Goal: Information Seeking & Learning: Compare options

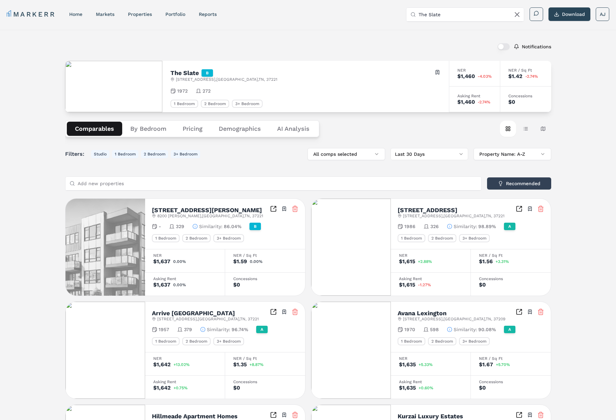
click at [428, 15] on input "The Slate" at bounding box center [469, 15] width 101 height 14
paste input "Gran Bay Apartments at [GEOGRAPHIC_DATA]"
click at [469, 15] on input "Gran Bay Apartments at Flagler Center" at bounding box center [469, 15] width 101 height 14
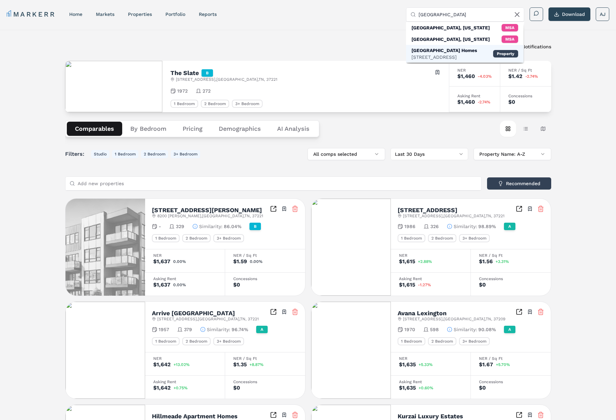
type input "Gran Bay Apartment"
click at [450, 52] on div "[GEOGRAPHIC_DATA] Homes" at bounding box center [443, 50] width 65 height 7
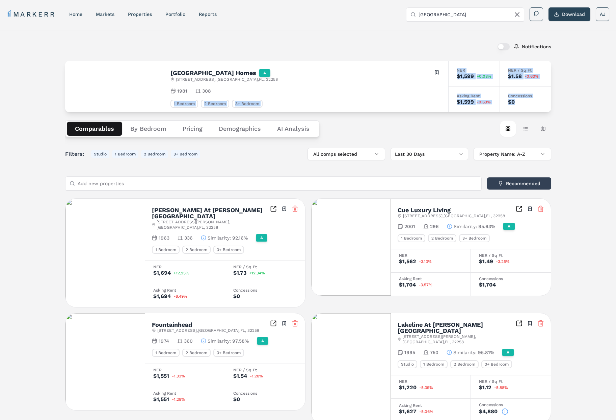
drag, startPoint x: 519, startPoint y: 104, endPoint x: 397, endPoint y: 93, distance: 122.7
click at [397, 93] on div "Gran Bay Apartment Homes A 13444 Gran Bay Pkwy , Jacksonville , FL , 32258 Togg…" at bounding box center [308, 86] width 486 height 51
drag, startPoint x: 381, startPoint y: 91, endPoint x: 399, endPoint y: 91, distance: 18.6
click at [382, 91] on div "1981 308" at bounding box center [305, 90] width 270 height 7
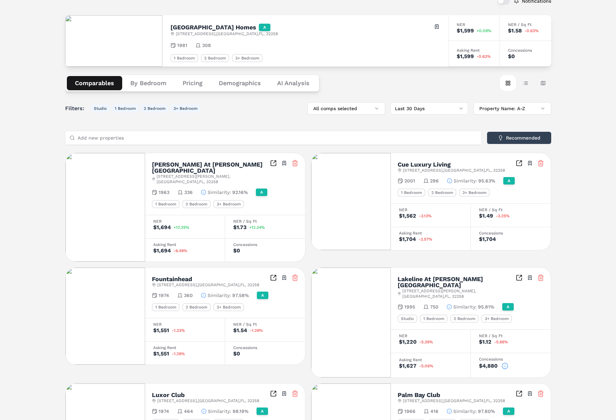
scroll to position [52, 0]
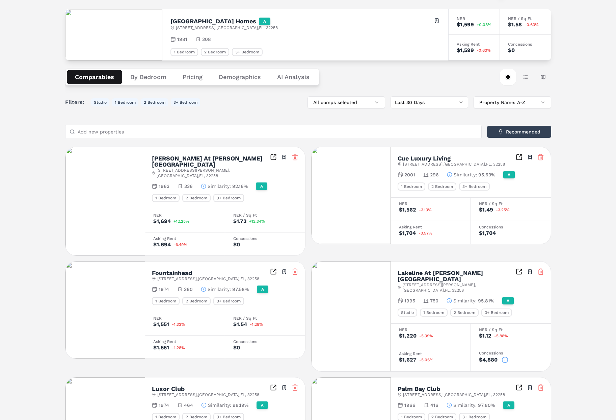
click at [507, 356] on icon at bounding box center [505, 359] width 7 height 7
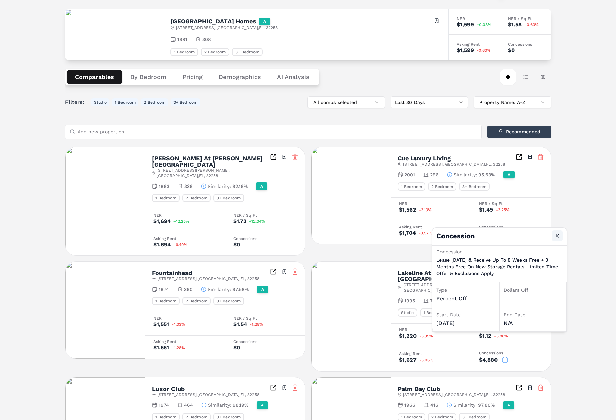
click at [561, 234] on button "Close" at bounding box center [557, 235] width 11 height 11
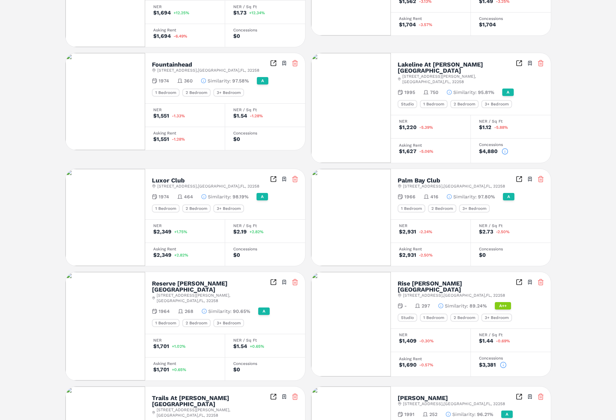
scroll to position [262, 0]
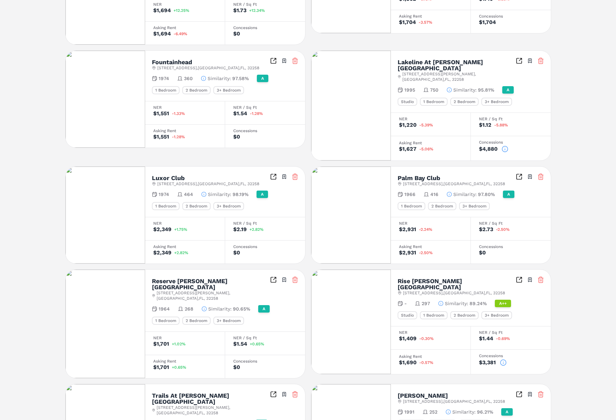
click at [503, 362] on icon at bounding box center [503, 362] width 0 height 1
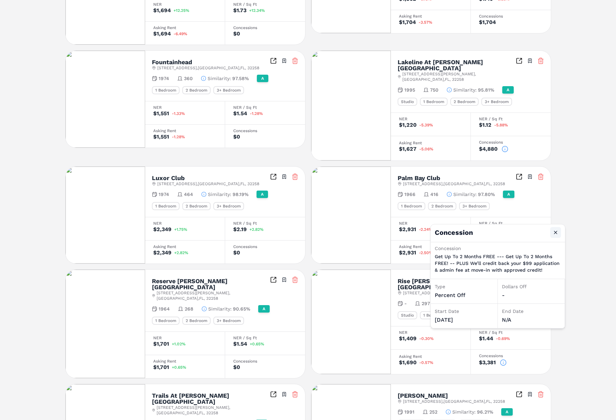
click at [554, 235] on button "Close" at bounding box center [555, 232] width 11 height 11
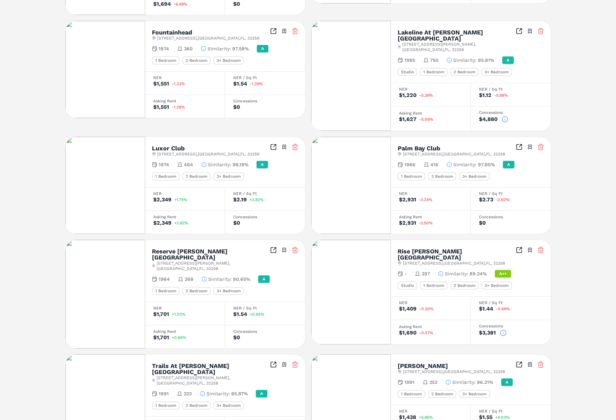
scroll to position [318, 0]
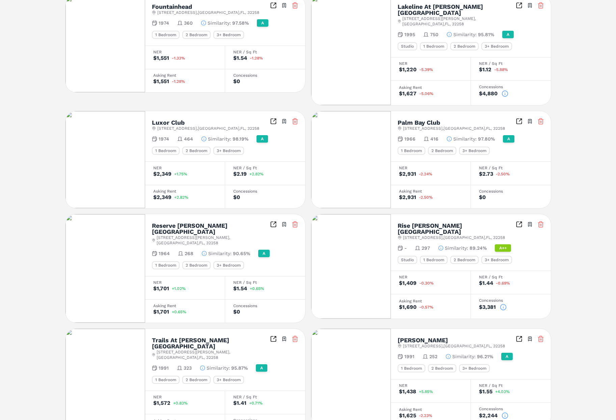
click at [505, 412] on icon at bounding box center [505, 415] width 7 height 7
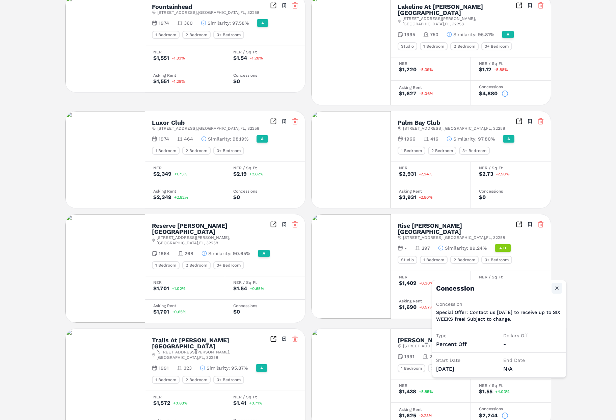
click at [556, 288] on button "Close" at bounding box center [556, 287] width 11 height 11
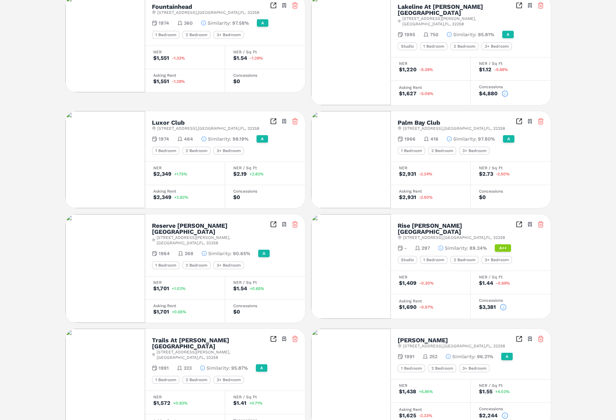
click at [263, 419] on div "$1,000" at bounding box center [265, 426] width 64 height 7
click at [260, 419] on icon at bounding box center [258, 426] width 7 height 7
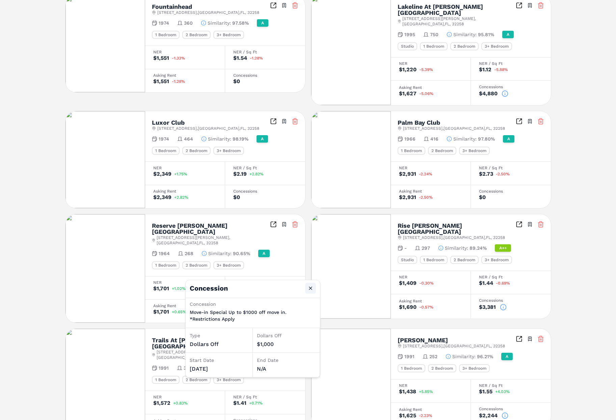
click at [310, 289] on button "Close" at bounding box center [310, 287] width 11 height 11
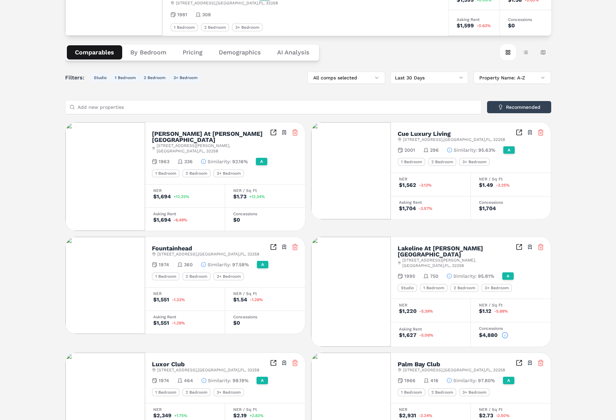
scroll to position [0, 0]
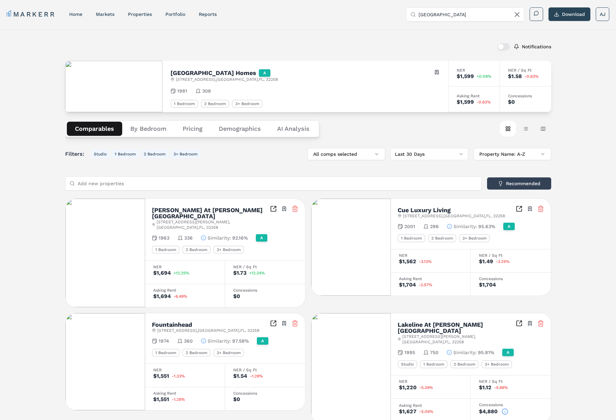
click at [193, 71] on h2 "Gran Bay Apartment Homes" at bounding box center [213, 73] width 86 height 6
copy h2 "Gran Bay Apartment Homes"
click at [139, 124] on button "By Bedroom" at bounding box center [148, 129] width 52 height 14
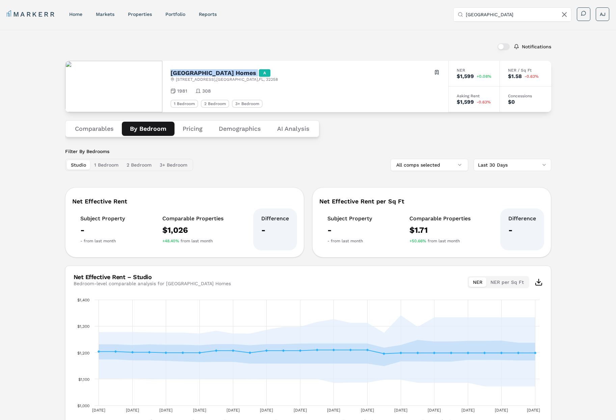
drag, startPoint x: 81, startPoint y: 169, endPoint x: 94, endPoint y: 146, distance: 26.3
click at [82, 167] on button "Studio" at bounding box center [78, 164] width 23 height 9
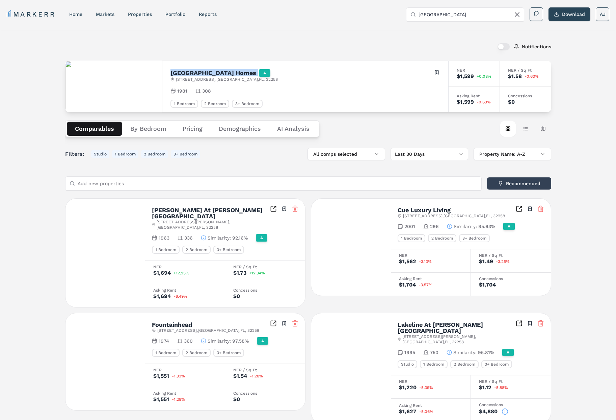
click at [99, 133] on button "Comparables" at bounding box center [94, 129] width 55 height 14
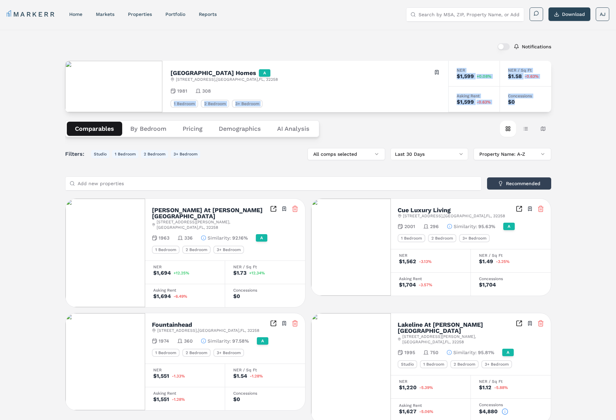
drag, startPoint x: 516, startPoint y: 104, endPoint x: 363, endPoint y: 73, distance: 155.6
click at [359, 91] on div "[GEOGRAPHIC_DATA] Homes A [STREET_ADDRESS] Toggle portfolio menu 1981 308 1 Bed…" at bounding box center [308, 86] width 486 height 51
drag, startPoint x: 347, startPoint y: 58, endPoint x: 357, endPoint y: 64, distance: 11.1
click at [348, 58] on div "Notifications Gran Bay Apartment Homes A 13444 Gran Bay Pkwy , Jacksonville , F…" at bounding box center [308, 397] width 486 height 718
click at [538, 103] on div "$0" at bounding box center [525, 101] width 35 height 5
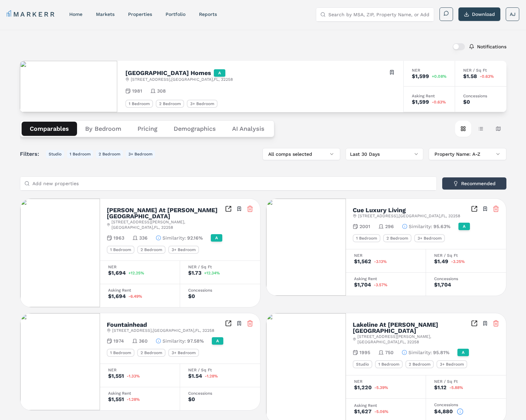
click at [383, 12] on input "Search by MSA, ZIP, Property Name, or Address" at bounding box center [378, 15] width 101 height 14
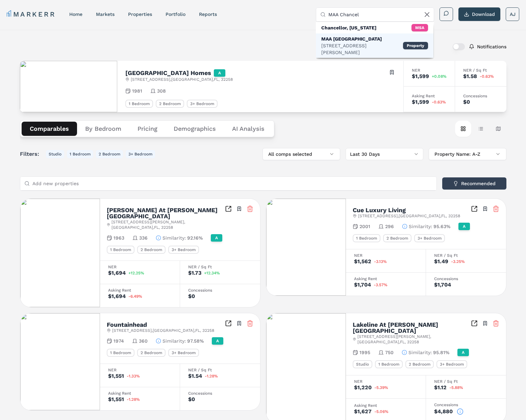
type input "MAA Chancel"
click at [363, 38] on div "MAA [GEOGRAPHIC_DATA]" at bounding box center [362, 38] width 82 height 7
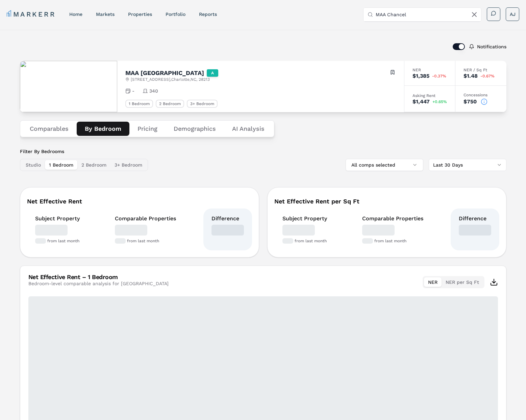
drag, startPoint x: 101, startPoint y: 129, endPoint x: 132, endPoint y: 134, distance: 31.1
click at [104, 130] on button "By Bedroom" at bounding box center [103, 129] width 53 height 14
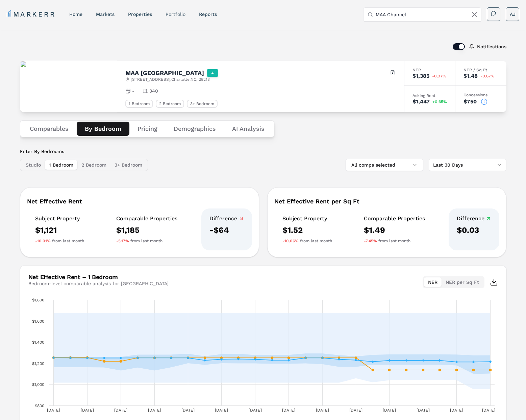
click at [173, 15] on link "Portfolio" at bounding box center [175, 13] width 20 height 5
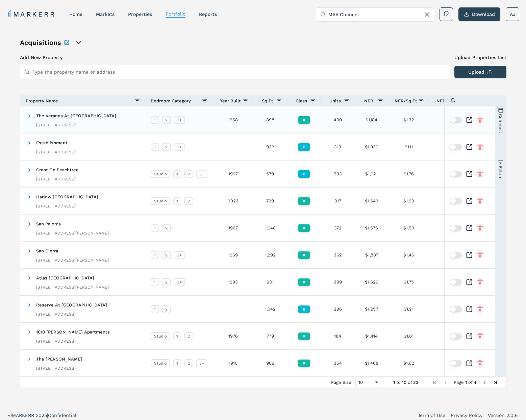
click at [469, 119] on icon "Inspect Comparable" at bounding box center [470, 118] width 3 height 3
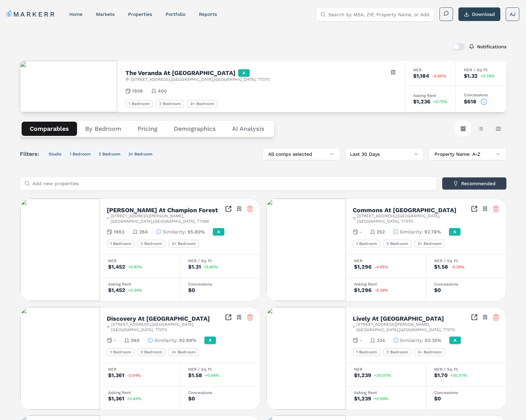
click at [110, 129] on button "By Bedroom" at bounding box center [103, 129] width 52 height 14
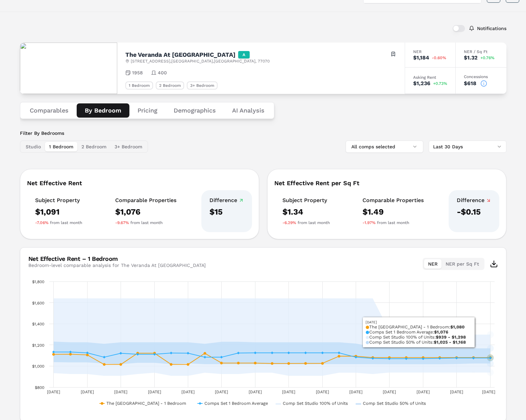
scroll to position [20, 0]
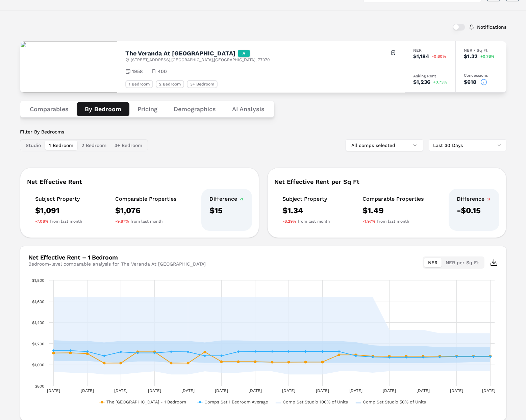
click at [333, 239] on div "Net Effective Rent Subject Property $1,091 -7.06% from last month Comparable Pr…" at bounding box center [263, 293] width 486 height 252
drag, startPoint x: 286, startPoint y: 239, endPoint x: 298, endPoint y: 253, distance: 18.5
click at [287, 239] on div "Net Effective Rent Subject Property $1,091 -7.06% from last month Comparable Pr…" at bounding box center [263, 293] width 486 height 252
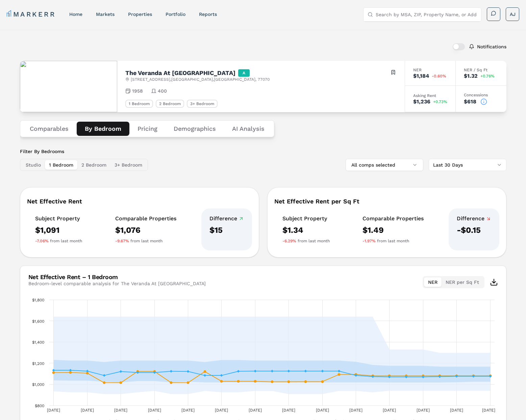
click at [58, 126] on button "Comparables" at bounding box center [49, 129] width 55 height 14
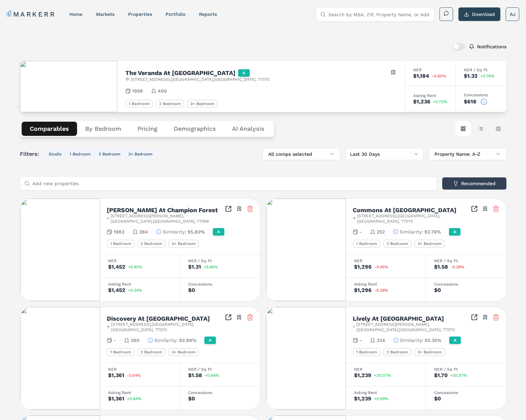
click at [97, 129] on button "By Bedroom" at bounding box center [103, 129] width 52 height 14
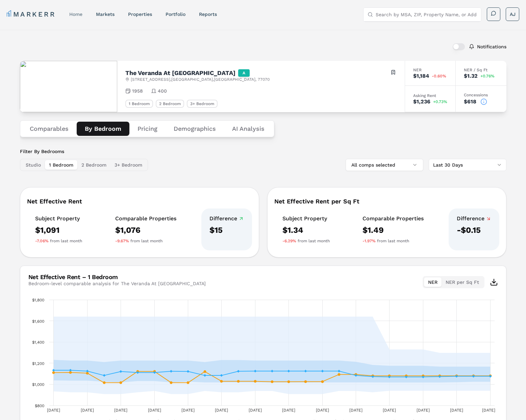
click at [79, 14] on link "home" at bounding box center [75, 13] width 13 height 5
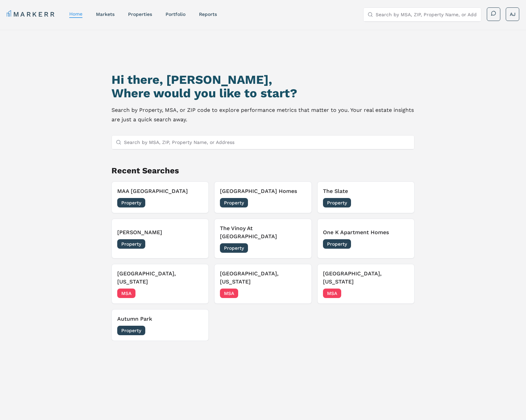
drag, startPoint x: 75, startPoint y: 113, endPoint x: 83, endPoint y: 120, distance: 11.3
click at [75, 113] on div "Hi there, Andrew, Where would you like to start? Search by Property, MSA, or ZI…" at bounding box center [263, 245] width 526 height 430
click at [168, 189] on h3 "MAA Chancellor Park" at bounding box center [160, 191] width 86 height 8
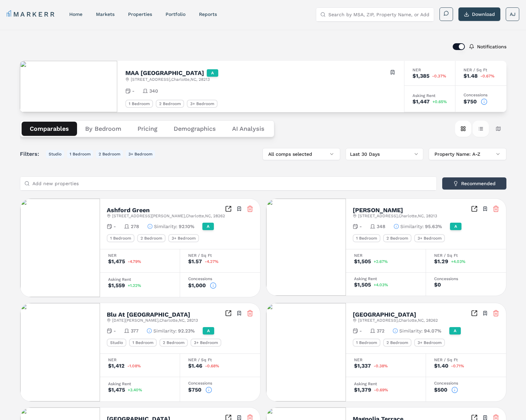
click at [478, 126] on button "Table view" at bounding box center [480, 128] width 16 height 16
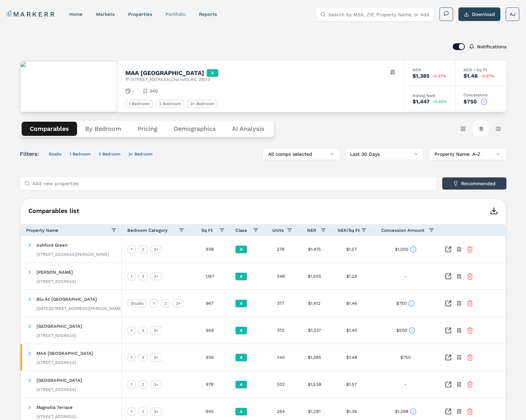
click at [177, 16] on link "Portfolio" at bounding box center [175, 13] width 20 height 5
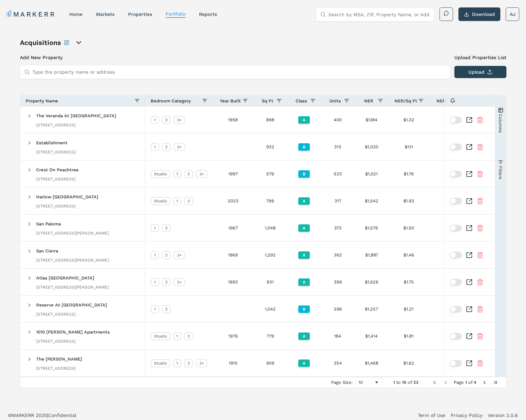
click at [496, 125] on button "Columns" at bounding box center [500, 120] width 11 height 49
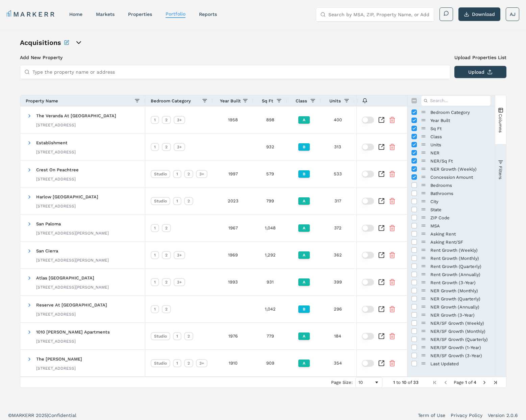
click at [496, 125] on button "Columns" at bounding box center [500, 120] width 11 height 49
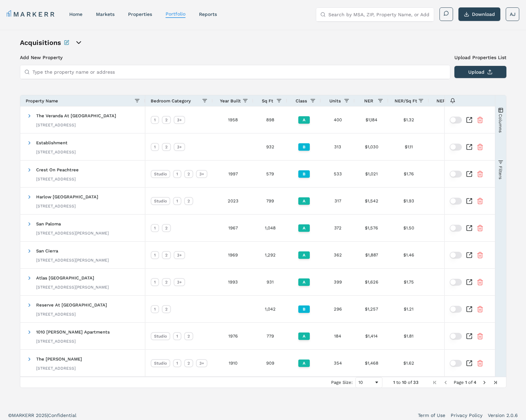
click at [496, 125] on button "Columns" at bounding box center [500, 120] width 11 height 49
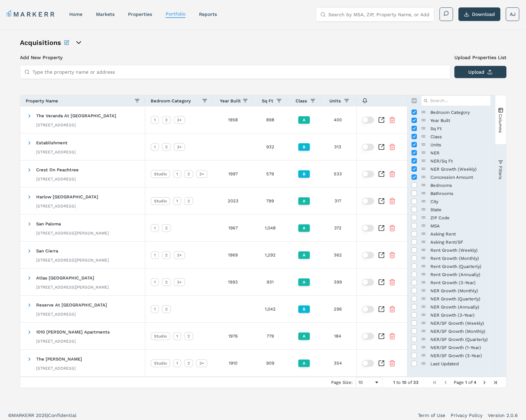
click at [497, 128] on span "Columns" at bounding box center [499, 122] width 5 height 19
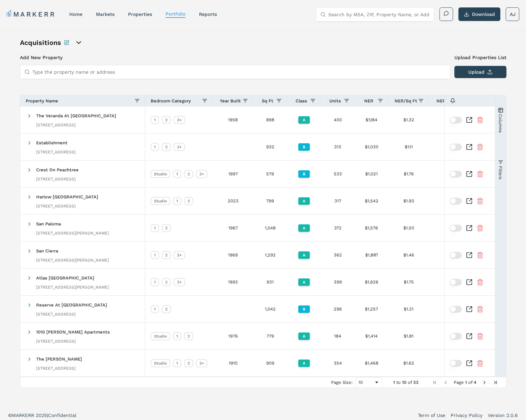
click at [498, 130] on span "Columns" at bounding box center [499, 122] width 5 height 19
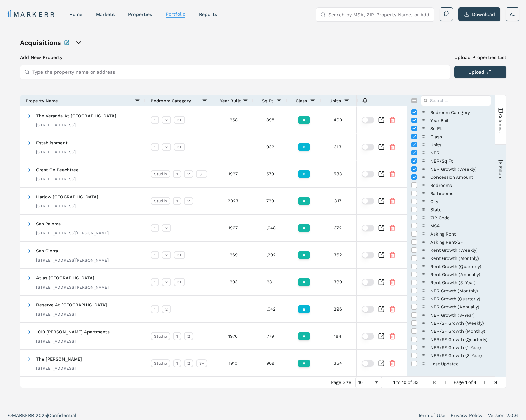
scroll to position [4, 0]
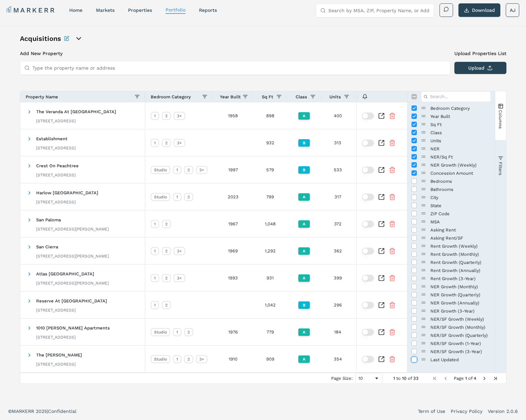
click at [414, 360] on input "Press SPACE to toggle visibility (hidden)" at bounding box center [413, 358] width 5 height 5
click at [415, 359] on input "Press SPACE to toggle visibility (visible)" at bounding box center [413, 358] width 5 height 5
checkbox input "false"
click at [503, 118] on button "Columns" at bounding box center [500, 115] width 11 height 49
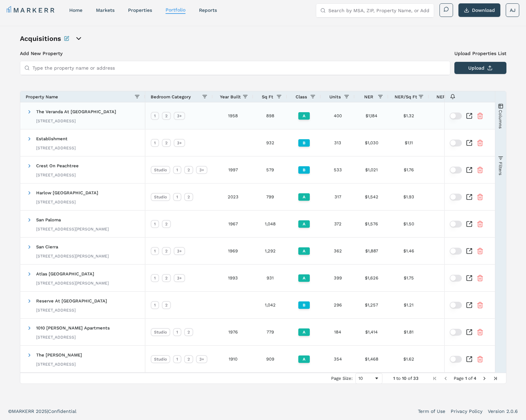
scroll to position [0, 0]
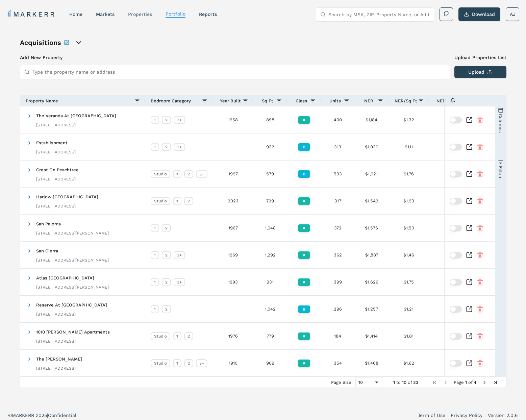
click at [138, 13] on link "properties" at bounding box center [140, 13] width 24 height 5
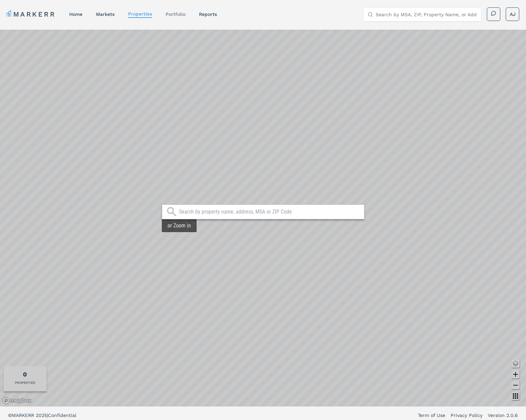
click at [182, 14] on link "Portfolio" at bounding box center [175, 13] width 20 height 5
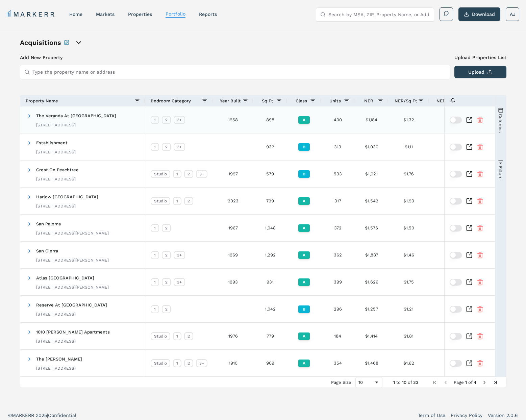
click at [469, 120] on icon "Inspect Comparable" at bounding box center [468, 119] width 7 height 7
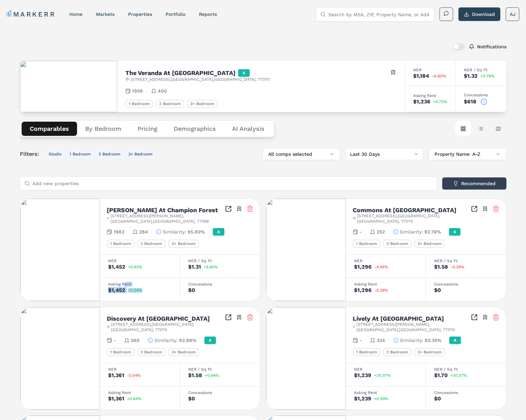
drag, startPoint x: 118, startPoint y: 280, endPoint x: 125, endPoint y: 278, distance: 7.2
click at [125, 278] on div "Asking Rent $1,452 +2.34%" at bounding box center [140, 288] width 80 height 23
click at [128, 282] on div "Asking Rent" at bounding box center [139, 284] width 63 height 4
drag, startPoint x: 128, startPoint y: 277, endPoint x: 153, endPoint y: 278, distance: 24.6
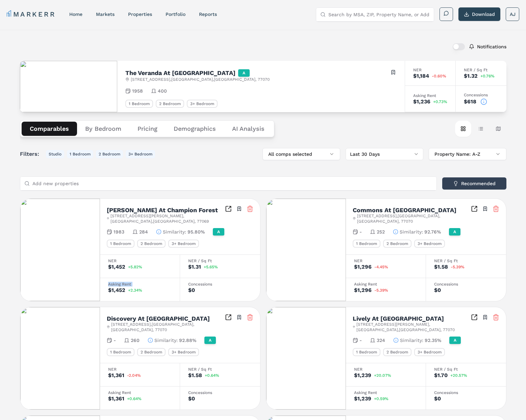
click at [128, 282] on div "Asking Rent" at bounding box center [139, 284] width 63 height 4
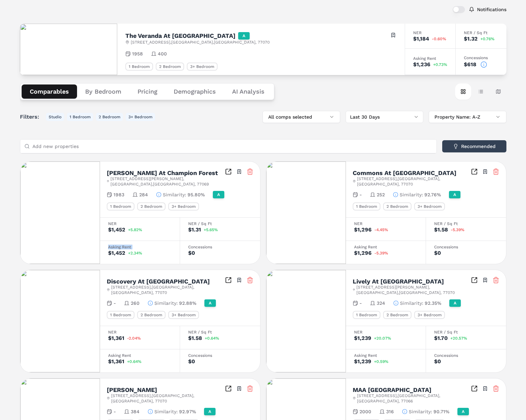
scroll to position [37, 0]
click at [100, 90] on button "By Bedroom" at bounding box center [103, 91] width 52 height 14
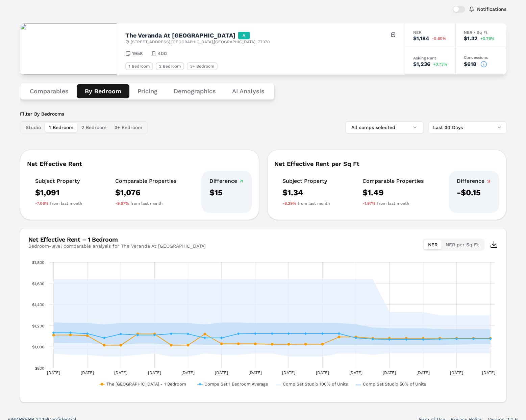
scroll to position [46, 0]
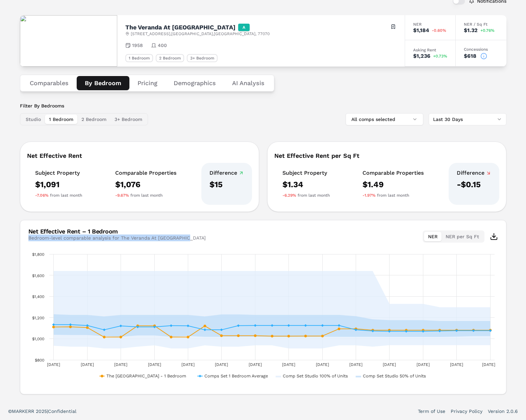
drag, startPoint x: 266, startPoint y: 238, endPoint x: 167, endPoint y: 218, distance: 100.4
click at [127, 227] on div "Net Effective Rent – 1 Bedroom Bedroom-level comparable analysis for The Verand…" at bounding box center [262, 235] width 485 height 30
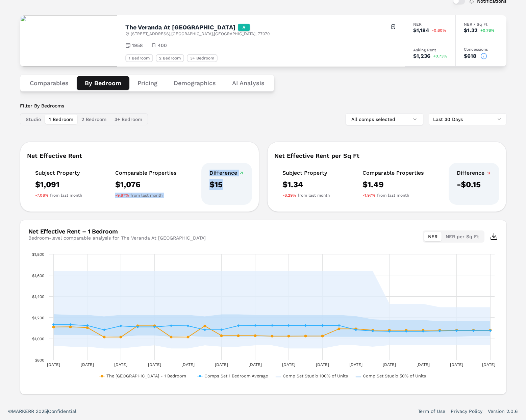
drag, startPoint x: 195, startPoint y: 189, endPoint x: 171, endPoint y: 185, distance: 24.4
click at [177, 185] on div "Subject Property $1,091 -7.06% from last month Comparable Properties $1,076 -9.…" at bounding box center [139, 184] width 225 height 42
click at [205, 182] on div "Difference $15" at bounding box center [226, 184] width 51 height 42
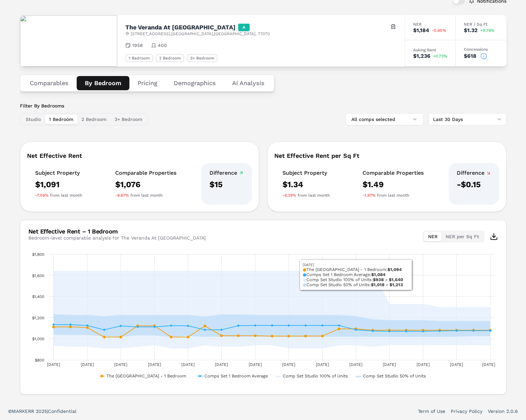
click at [166, 240] on div "Bedroom-level comparable analysis for The Veranda At Centerfield" at bounding box center [116, 237] width 177 height 7
click at [169, 238] on div "Bedroom-level comparable analysis for The Veranda At Centerfield" at bounding box center [116, 237] width 177 height 7
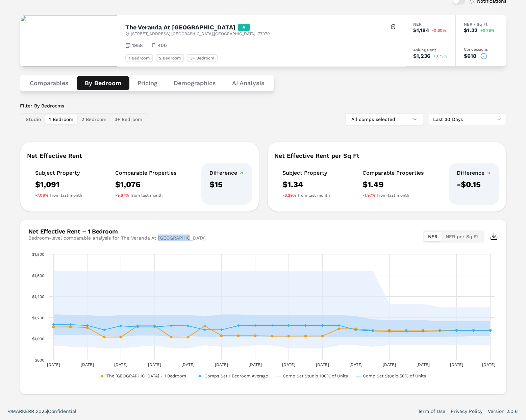
drag, startPoint x: 169, startPoint y: 238, endPoint x: 197, endPoint y: 236, distance: 28.0
click at [172, 237] on div "Bedroom-level comparable analysis for The Veranda At Centerfield" at bounding box center [116, 237] width 177 height 7
click at [349, 220] on div "Net Effective Rent – 1 Bedroom Bedroom-level comparable analysis for The Verand…" at bounding box center [262, 235] width 485 height 30
click at [98, 120] on button "2 Bedroom" at bounding box center [93, 118] width 33 height 9
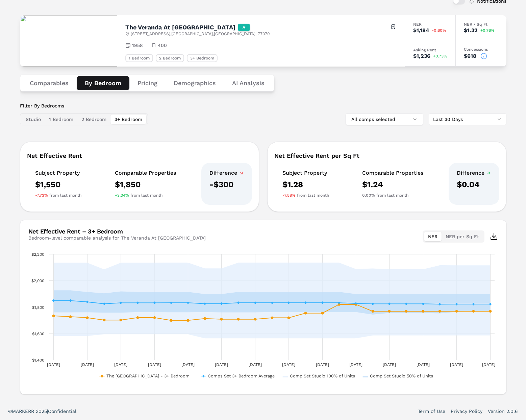
click at [140, 123] on button "3+ Bedroom" at bounding box center [128, 118] width 36 height 9
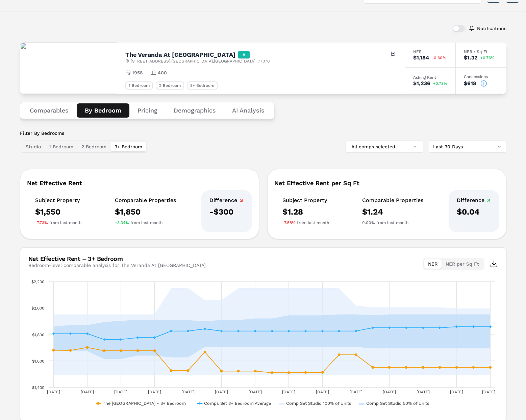
scroll to position [14, 0]
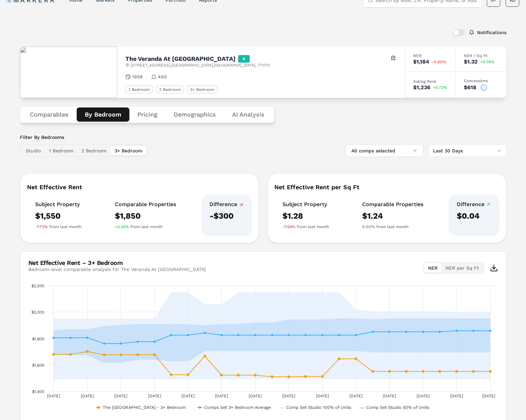
click at [187, 116] on button "Demographics" at bounding box center [194, 114] width 58 height 14
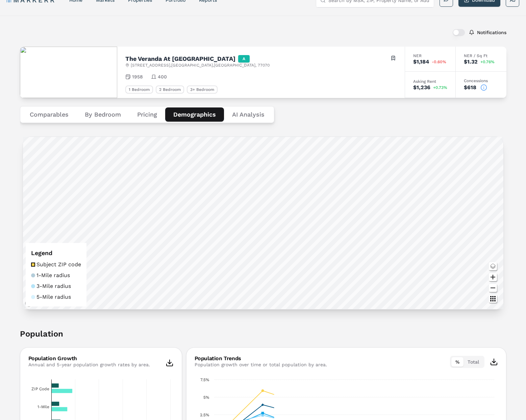
click at [50, 123] on div "Comparables By Bedroom Pricing Demographics AI Analysis" at bounding box center [147, 114] width 254 height 17
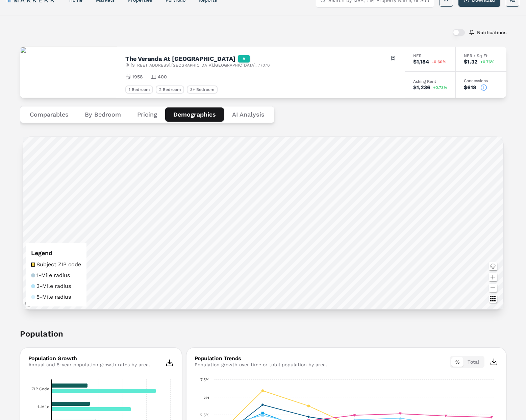
click at [333, 111] on div "Comparables By Bedroom Pricing Demographics AI Analysis" at bounding box center [263, 114] width 486 height 33
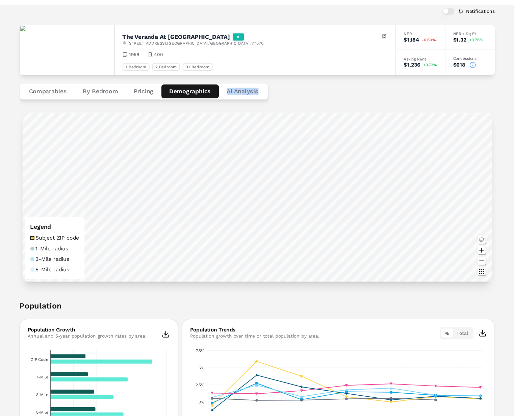
scroll to position [41, 0]
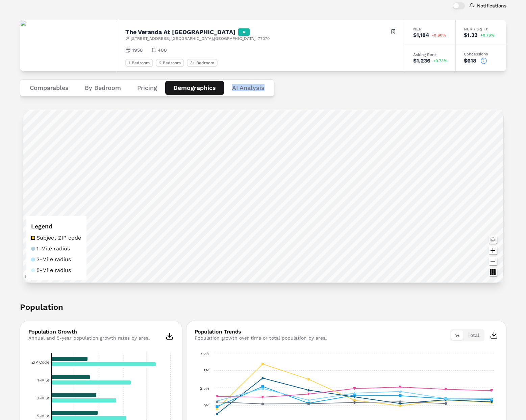
click at [335, 81] on div "Comparables By Bedroom Pricing Demographics AI Analysis" at bounding box center [263, 87] width 486 height 33
click at [55, 84] on button "Comparables" at bounding box center [49, 88] width 55 height 14
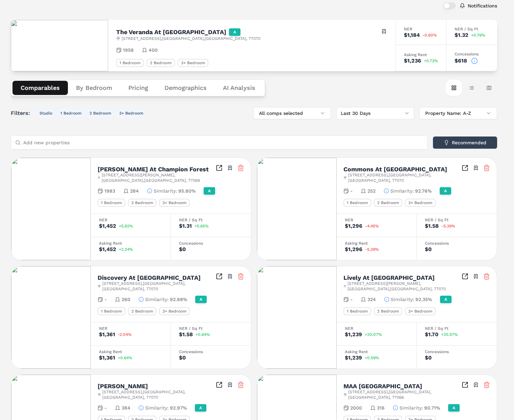
click at [475, 60] on icon at bounding box center [474, 60] width 7 height 7
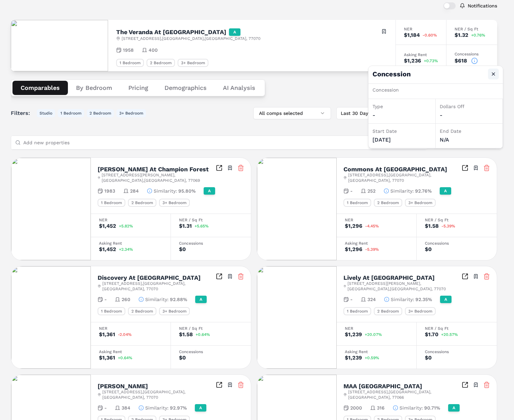
click at [493, 73] on button "Close" at bounding box center [493, 74] width 11 height 11
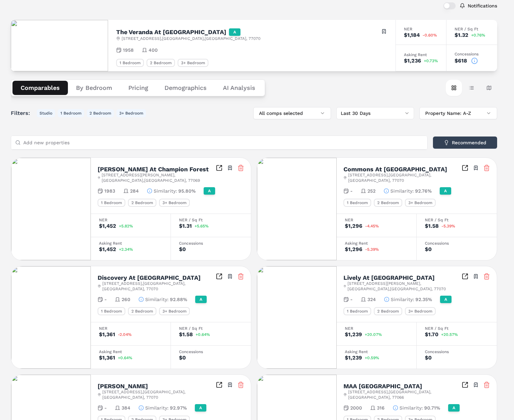
scroll to position [0, 0]
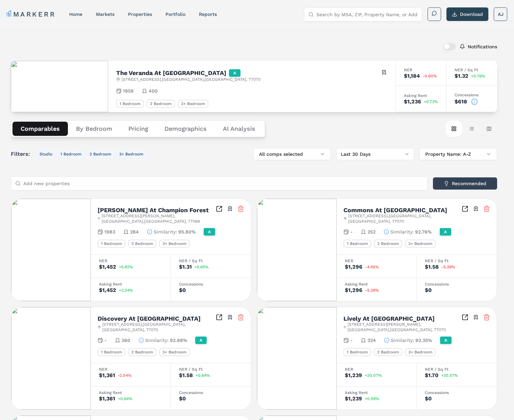
click at [478, 102] on div "$618" at bounding box center [471, 101] width 34 height 7
click at [476, 102] on icon at bounding box center [474, 101] width 7 height 7
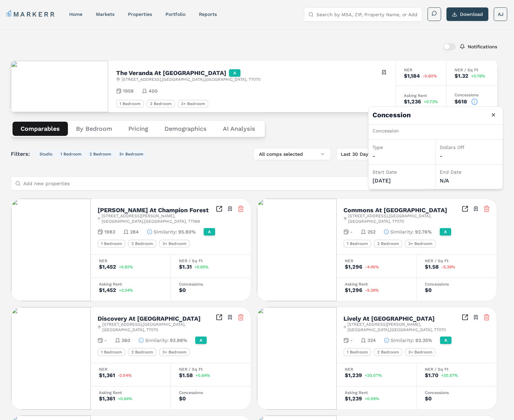
drag, startPoint x: 492, startPoint y: 116, endPoint x: 485, endPoint y: 115, distance: 6.8
click at [489, 116] on button "Close" at bounding box center [493, 114] width 11 height 11
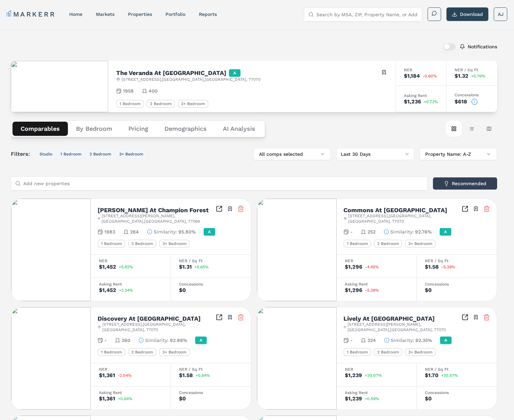
click at [236, 38] on div "Notifications" at bounding box center [254, 47] width 486 height 18
click at [475, 102] on icon at bounding box center [474, 101] width 7 height 7
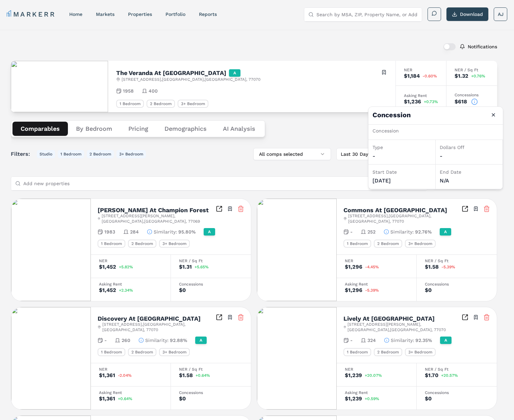
click at [293, 117] on div "Comparables By Bedroom Pricing Demographics AI Analysis Card view Table view Ma…" at bounding box center [254, 128] width 486 height 33
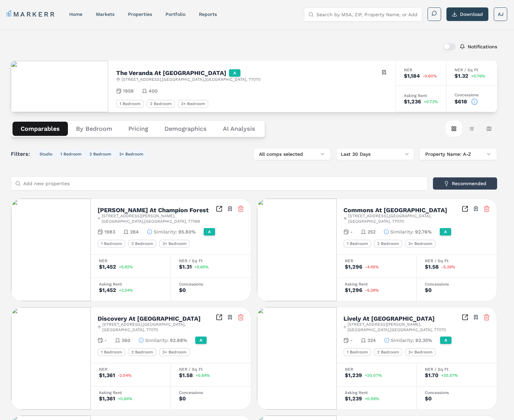
click at [478, 100] on icon at bounding box center [474, 101] width 7 height 7
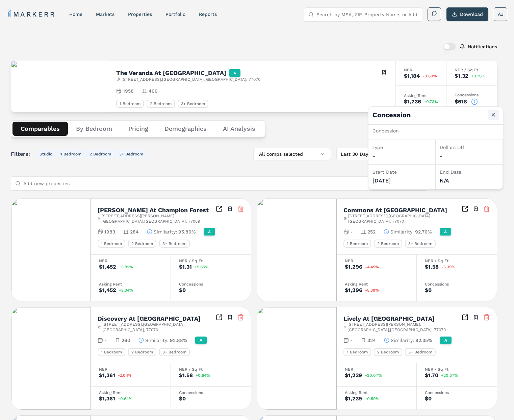
click at [496, 117] on button "Close" at bounding box center [493, 114] width 11 height 11
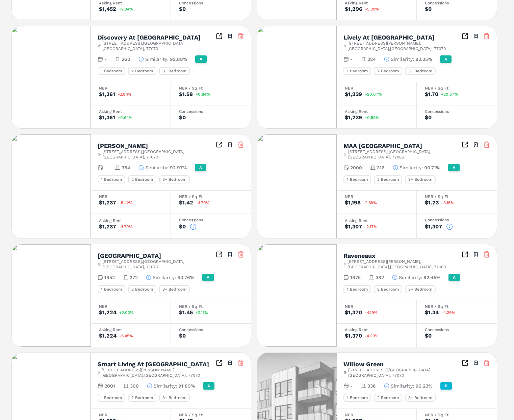
scroll to position [316, 0]
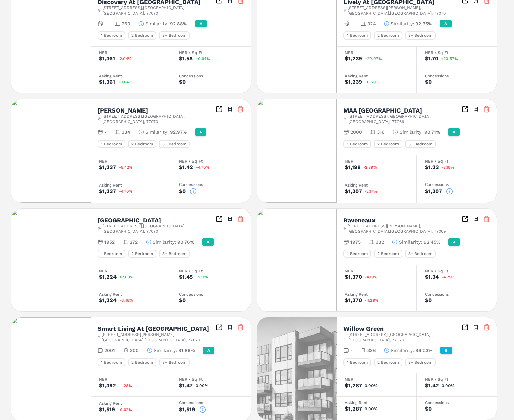
click at [451, 188] on icon at bounding box center [449, 191] width 7 height 7
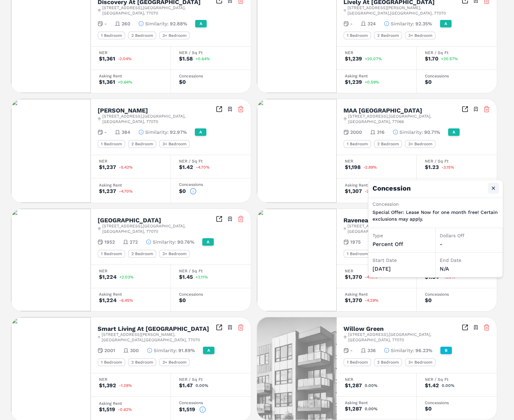
drag, startPoint x: 487, startPoint y: 186, endPoint x: 494, endPoint y: 187, distance: 7.5
click at [489, 187] on h4 "Concession Close" at bounding box center [435, 189] width 134 height 18
click at [494, 187] on button "Close" at bounding box center [493, 188] width 11 height 11
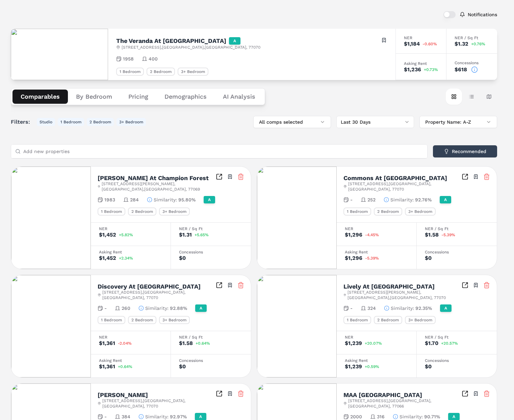
scroll to position [0, 0]
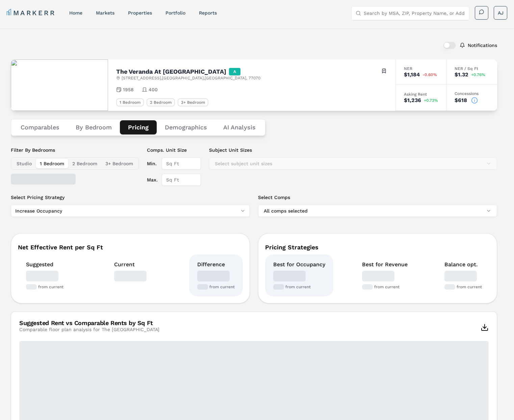
click at [142, 128] on button "Pricing" at bounding box center [138, 127] width 37 height 14
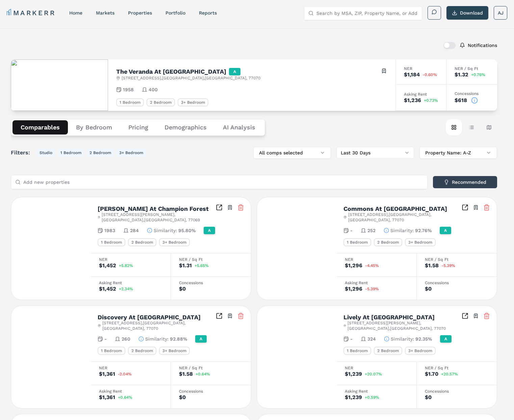
click at [34, 125] on button "Comparables" at bounding box center [39, 127] width 55 height 14
click at [160, 35] on div "Notifications The Veranda At Centerfield A 7700 Willow Chase Blvd , Houston , T…" at bounding box center [257, 386] width 514 height 716
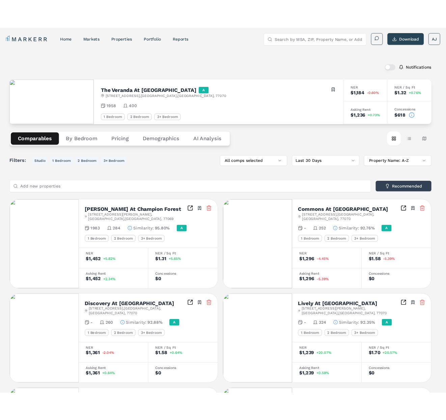
scroll to position [0, 0]
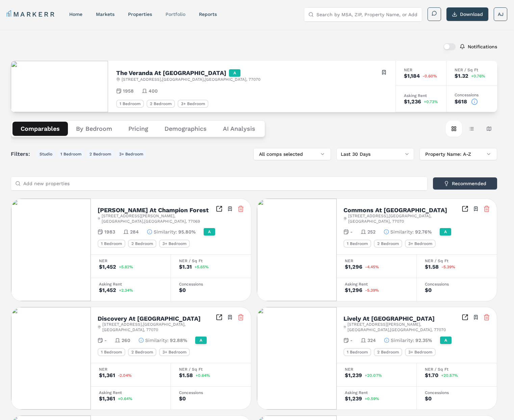
click at [179, 16] on link "Portfolio" at bounding box center [175, 13] width 20 height 5
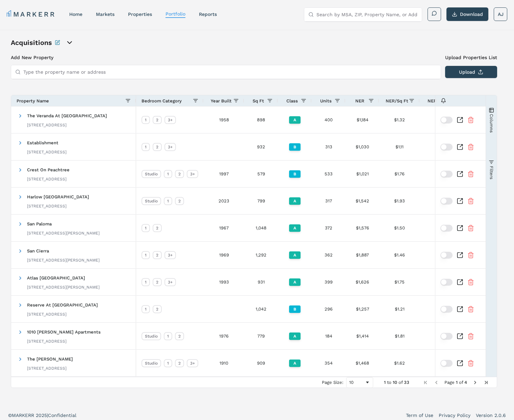
drag, startPoint x: 226, startPoint y: 44, endPoint x: 218, endPoint y: 48, distance: 8.9
click at [225, 44] on div "Acquisitions" at bounding box center [254, 42] width 486 height 9
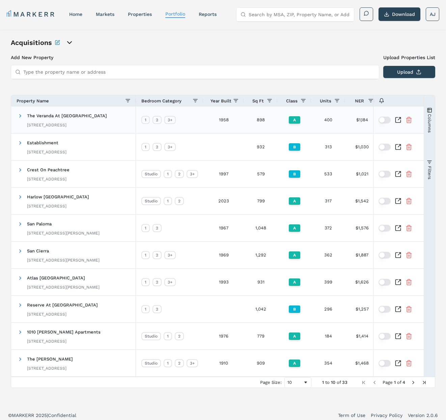
click at [398, 120] on icon "Inspect Comparable" at bounding box center [398, 119] width 7 height 7
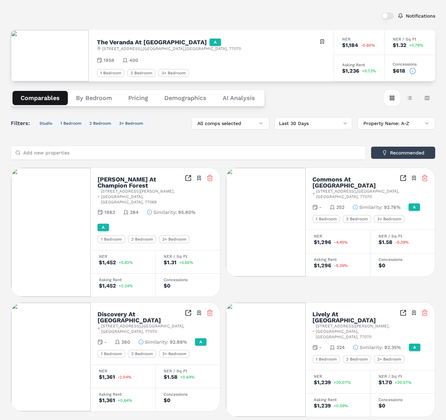
scroll to position [33, 0]
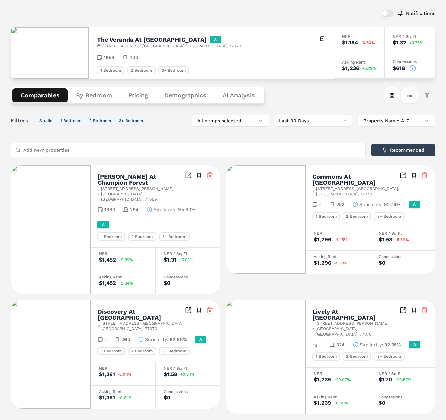
click at [414, 98] on button "Table view" at bounding box center [410, 95] width 16 height 16
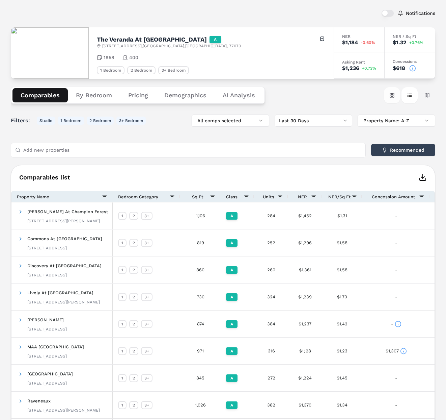
click at [393, 98] on button "Card view" at bounding box center [392, 95] width 16 height 16
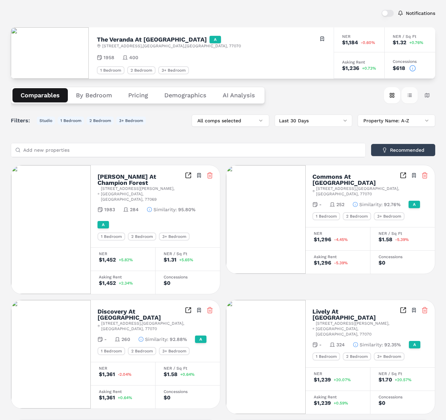
drag, startPoint x: 408, startPoint y: 96, endPoint x: 415, endPoint y: 96, distance: 6.4
click at [408, 96] on button "Table view" at bounding box center [410, 95] width 16 height 16
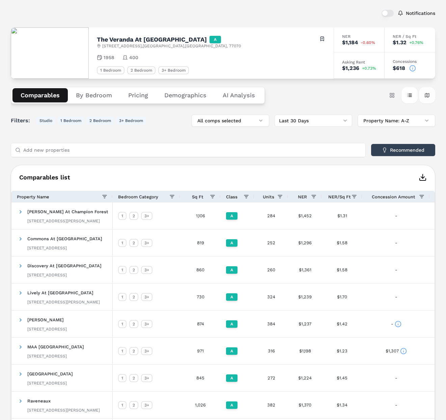
drag, startPoint x: 425, startPoint y: 96, endPoint x: 421, endPoint y: 97, distance: 4.6
click at [425, 96] on button "Map view" at bounding box center [427, 95] width 16 height 16
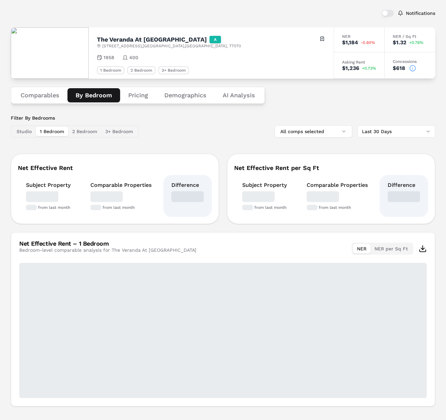
drag, startPoint x: 97, startPoint y: 96, endPoint x: 112, endPoint y: 107, distance: 18.8
click at [97, 96] on button "By Bedroom" at bounding box center [94, 95] width 53 height 14
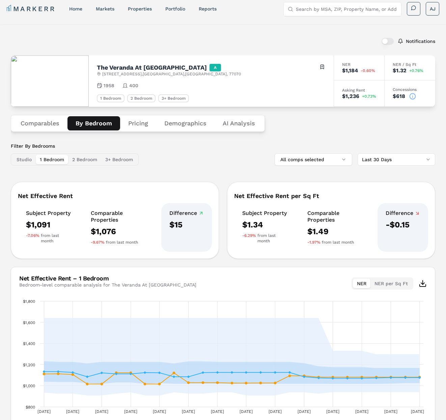
scroll to position [0, 0]
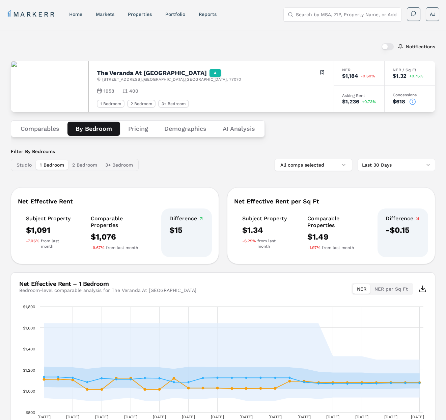
click at [305, 122] on div "Comparables By Bedroom Pricing Demographics AI Analysis" at bounding box center [223, 128] width 425 height 33
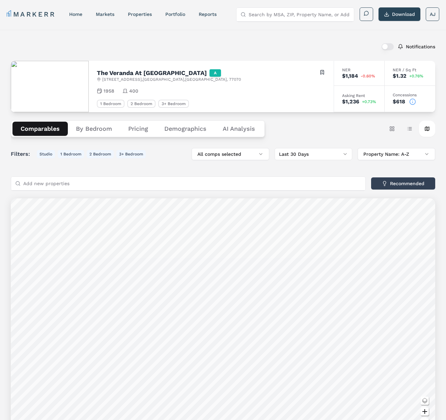
click at [48, 129] on button "Comparables" at bounding box center [39, 129] width 55 height 14
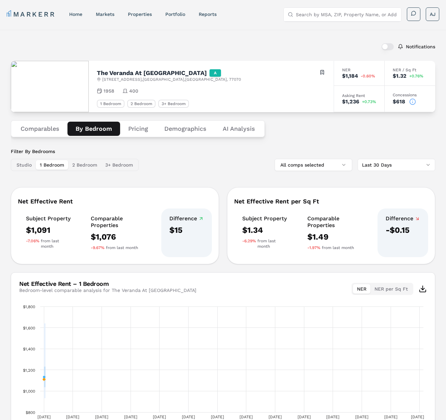
drag, startPoint x: 91, startPoint y: 126, endPoint x: 94, endPoint y: 131, distance: 6.3
click at [91, 126] on button "By Bedroom" at bounding box center [94, 129] width 53 height 14
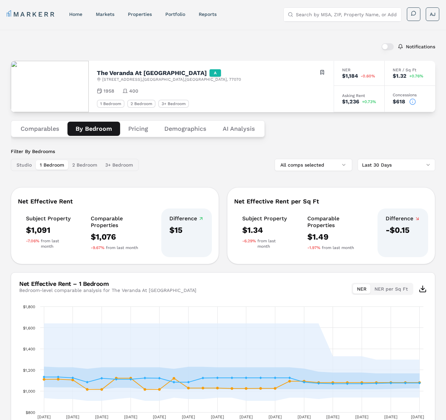
click at [120, 149] on label "Filter By Bedrooms" at bounding box center [75, 151] width 128 height 7
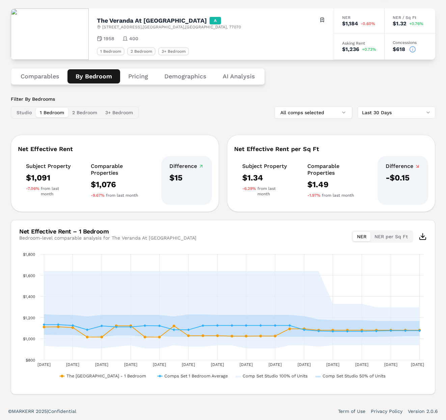
scroll to position [49, 0]
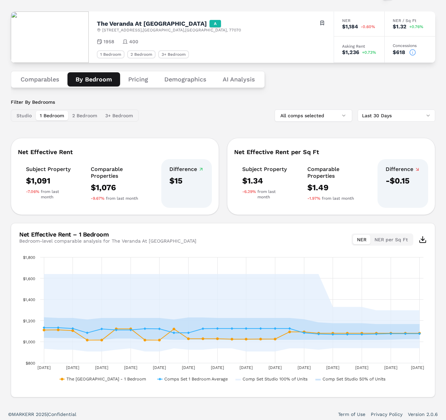
drag, startPoint x: 27, startPoint y: 76, endPoint x: 103, endPoint y: 93, distance: 78.6
click at [27, 76] on button "Comparables" at bounding box center [39, 79] width 55 height 14
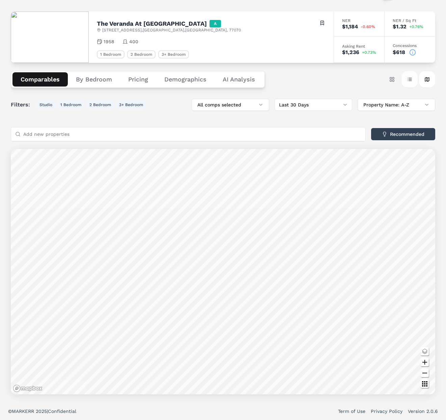
drag, startPoint x: 413, startPoint y: 83, endPoint x: 414, endPoint y: 80, distance: 3.5
click at [413, 83] on button "Table view" at bounding box center [410, 79] width 16 height 16
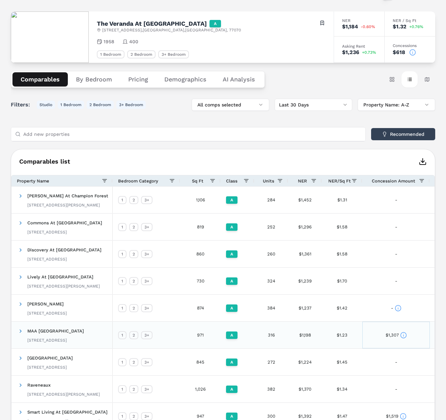
click at [404, 335] on icon at bounding box center [403, 334] width 7 height 7
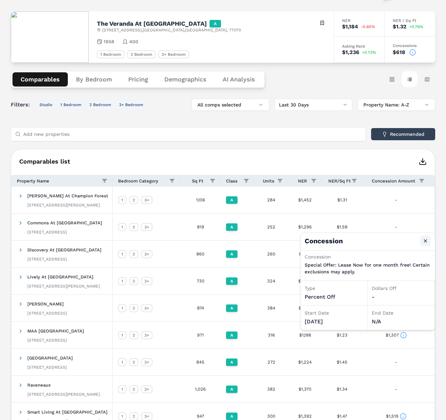
click at [425, 240] on button "Close" at bounding box center [425, 240] width 11 height 11
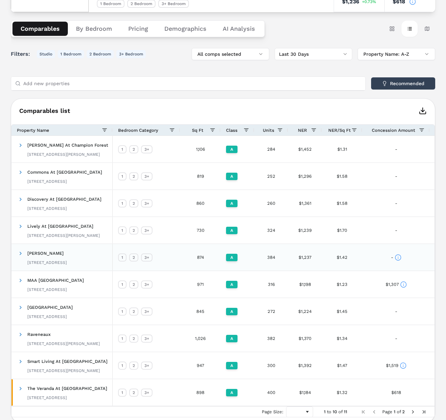
scroll to position [102, 0]
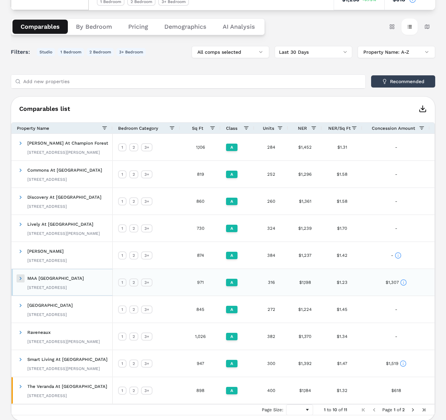
click at [21, 277] on span at bounding box center [20, 277] width 5 height 5
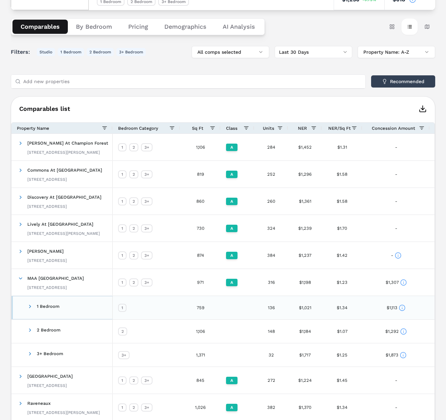
click at [28, 306] on span at bounding box center [29, 305] width 5 height 5
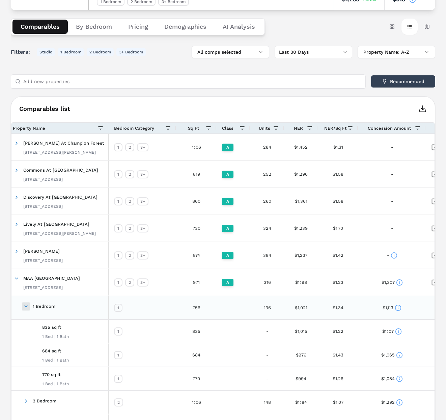
scroll to position [0, 0]
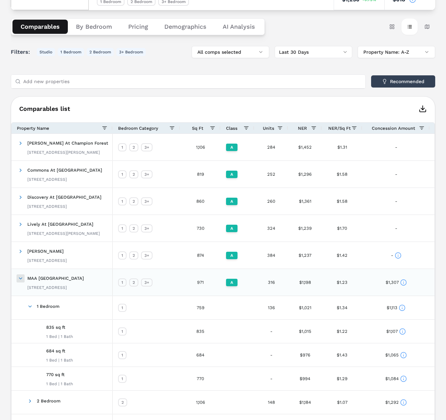
click at [21, 278] on span at bounding box center [20, 277] width 5 height 5
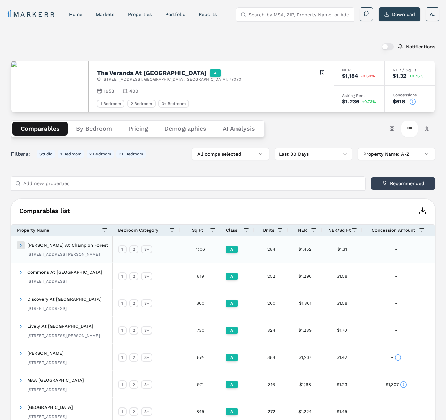
click at [21, 246] on span at bounding box center [20, 244] width 5 height 5
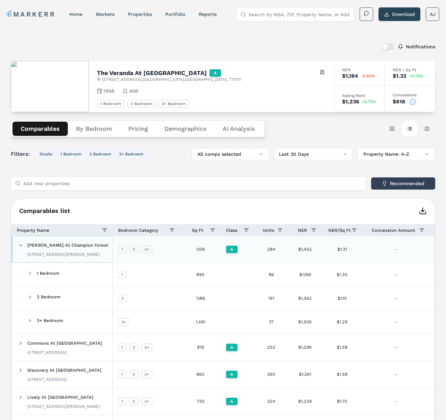
click at [21, 246] on span at bounding box center [20, 244] width 5 height 5
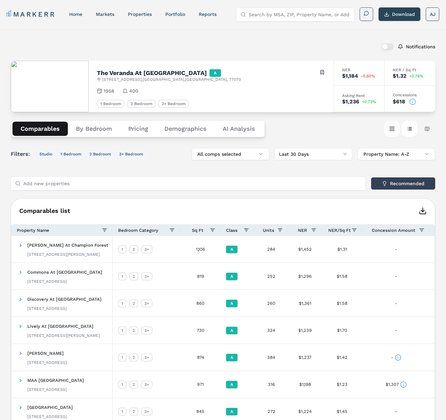
click at [391, 127] on button "Card view" at bounding box center [392, 128] width 16 height 16
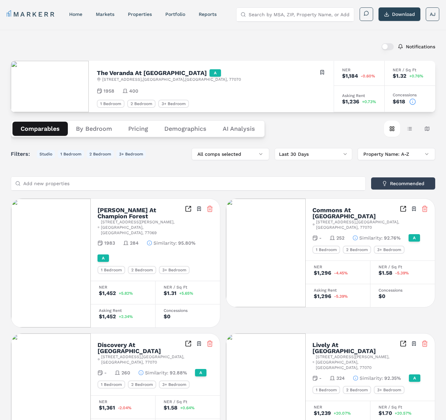
drag, startPoint x: 411, startPoint y: 127, endPoint x: 322, endPoint y: 163, distance: 96.0
click at [410, 128] on button "Table view" at bounding box center [410, 128] width 16 height 16
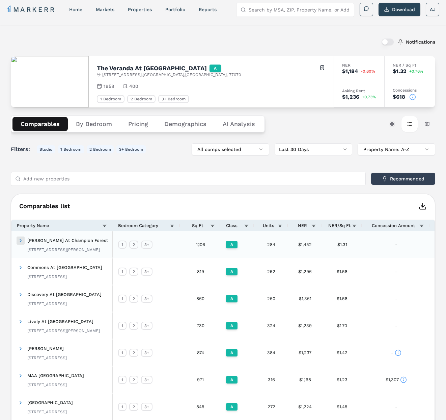
click at [20, 239] on span at bounding box center [20, 240] width 5 height 5
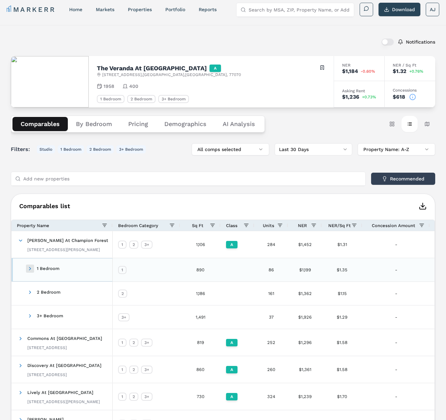
click at [29, 269] on span at bounding box center [29, 268] width 5 height 5
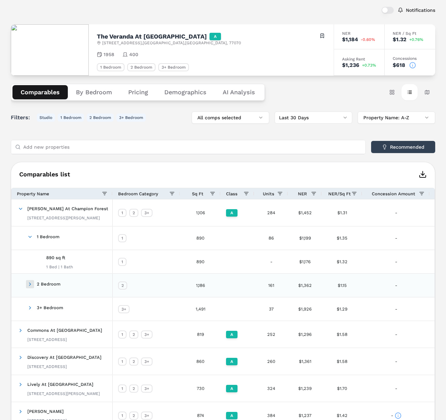
click at [30, 282] on span at bounding box center [29, 283] width 5 height 5
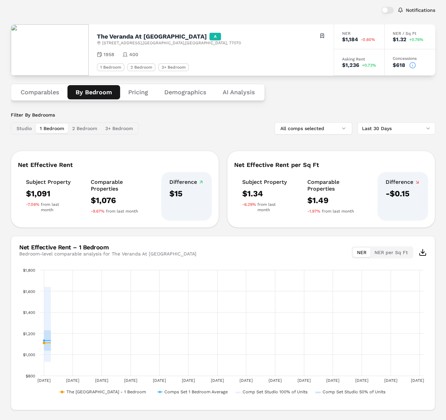
click at [93, 94] on button "By Bedroom" at bounding box center [94, 92] width 53 height 14
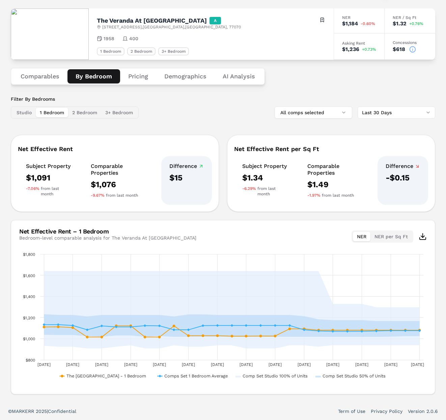
click at [99, 174] on div "Comparable Properties" at bounding box center [121, 170] width 60 height 14
drag, startPoint x: 99, startPoint y: 174, endPoint x: 109, endPoint y: 175, distance: 10.2
click at [101, 174] on div "Comparable Properties" at bounding box center [121, 170] width 60 height 14
click at [46, 129] on div "Filter By Bedrooms Studio 1 Bedroom 2 Bedroom 3+ Bedroom All comps selected Las…" at bounding box center [223, 245] width 425 height 298
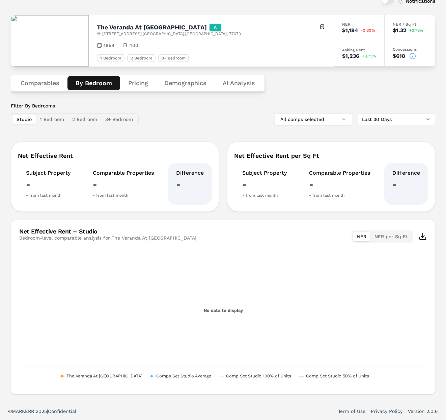
click at [21, 108] on div "Filter By Bedrooms Studio 1 Bedroom 2 Bedroom 3+ Bedroom" at bounding box center [75, 113] width 128 height 23
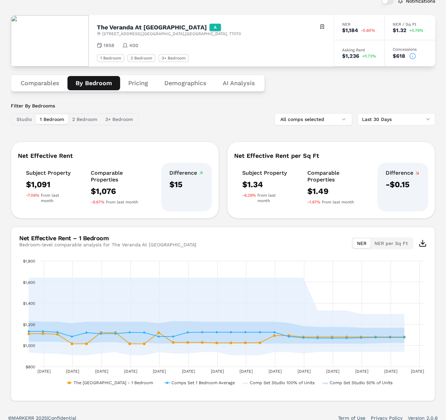
drag, startPoint x: 44, startPoint y: 116, endPoint x: 47, endPoint y: 117, distance: 3.7
click at [44, 116] on button "1 Bedroom" at bounding box center [52, 118] width 32 height 9
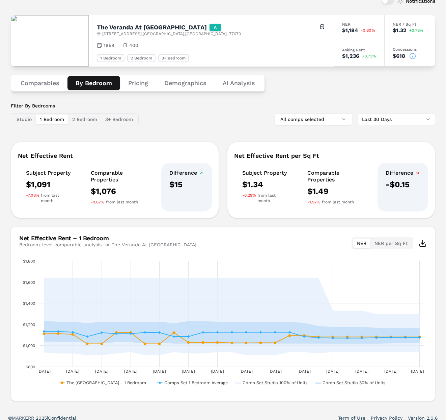
click at [25, 119] on button "Studio" at bounding box center [23, 118] width 23 height 9
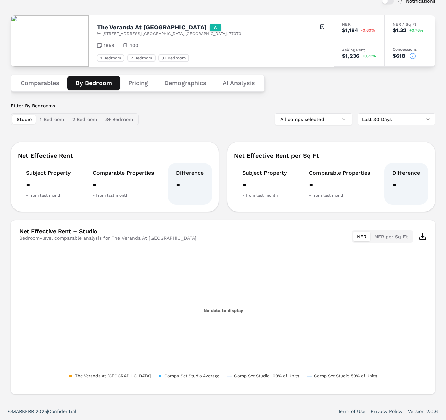
click at [47, 119] on button "1 Bedroom" at bounding box center [52, 118] width 32 height 9
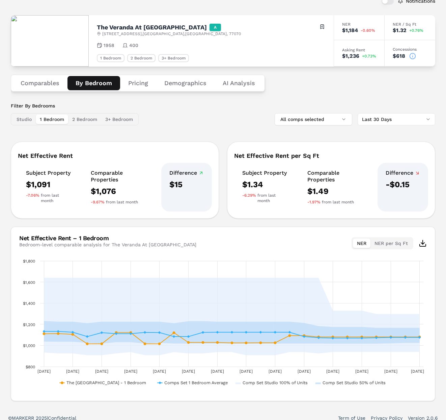
drag, startPoint x: 172, startPoint y: 127, endPoint x: 166, endPoint y: 127, distance: 6.1
click at [171, 127] on div "Filter By Bedrooms Studio 1 Bedroom 2 Bedroom 3+ Bedroom All comps selected Las…" at bounding box center [223, 251] width 425 height 298
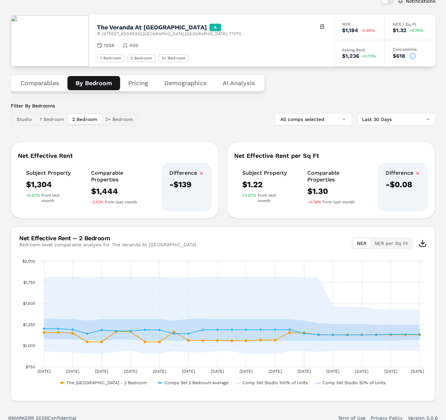
drag, startPoint x: 82, startPoint y: 117, endPoint x: 106, endPoint y: 118, distance: 24.0
click at [82, 117] on button "2 Bedroom" at bounding box center [84, 118] width 33 height 9
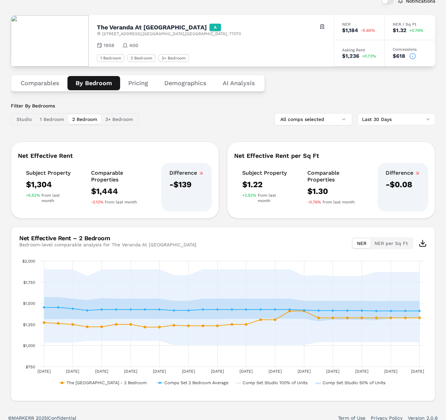
drag, startPoint x: 116, startPoint y: 118, endPoint x: 102, endPoint y: 119, distance: 14.2
click at [115, 118] on button "3+ Bedroom" at bounding box center [119, 118] width 36 height 9
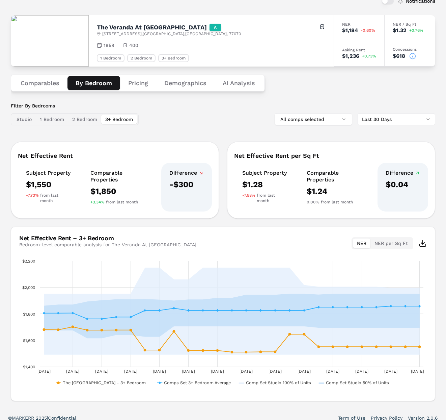
click at [21, 120] on button "Studio" at bounding box center [23, 118] width 23 height 9
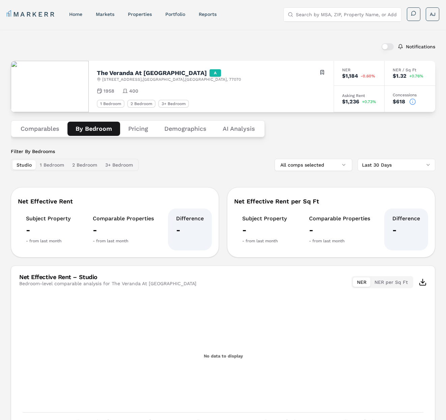
click at [415, 104] on icon at bounding box center [412, 101] width 7 height 7
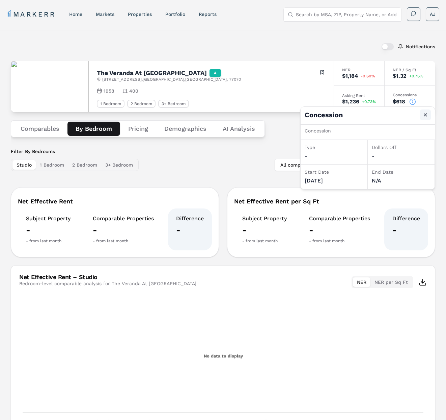
click at [426, 115] on button "Close" at bounding box center [425, 114] width 11 height 11
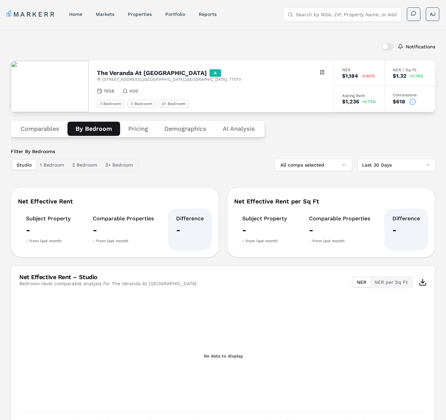
click at [49, 131] on button "Comparables" at bounding box center [39, 129] width 55 height 14
click at [92, 130] on button "By Bedroom" at bounding box center [94, 129] width 53 height 14
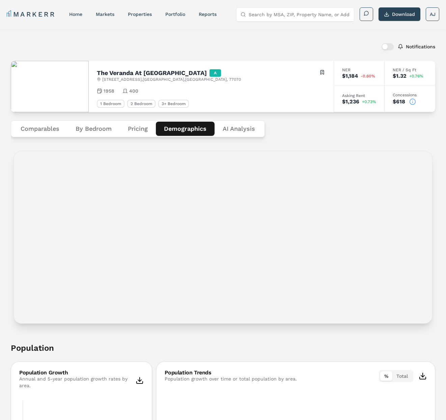
click at [187, 126] on button "Demographics" at bounding box center [185, 129] width 59 height 14
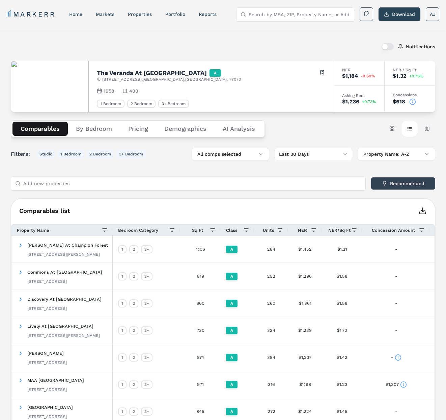
click at [38, 132] on button "Comparables" at bounding box center [39, 129] width 55 height 14
click at [392, 132] on button "Card view" at bounding box center [392, 128] width 16 height 16
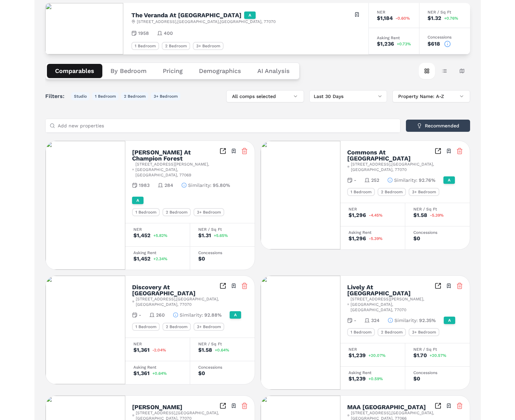
scroll to position [62, 0]
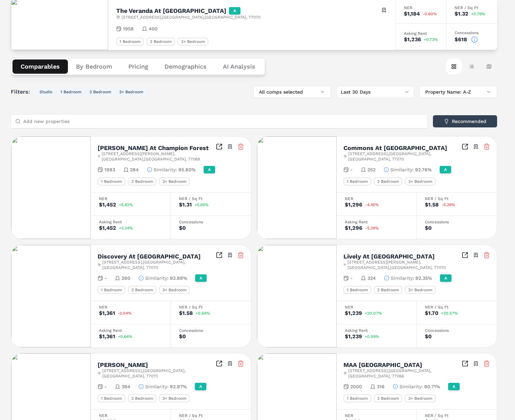
click at [252, 199] on div "[PERSON_NAME] At [GEOGRAPHIC_DATA] [STREET_ADDRESS][PERSON_NAME] Toggle portfol…" at bounding box center [254, 405] width 486 height 539
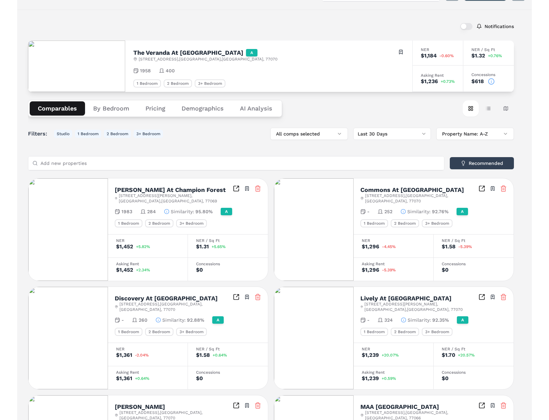
scroll to position [0, 0]
